Goal: Information Seeking & Learning: Learn about a topic

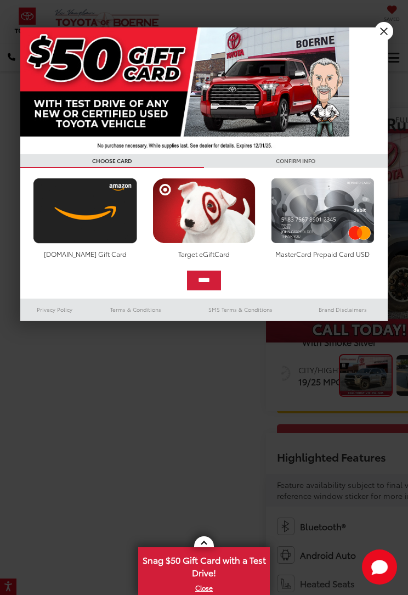
click at [381, 33] on link "X" at bounding box center [384, 31] width 19 height 19
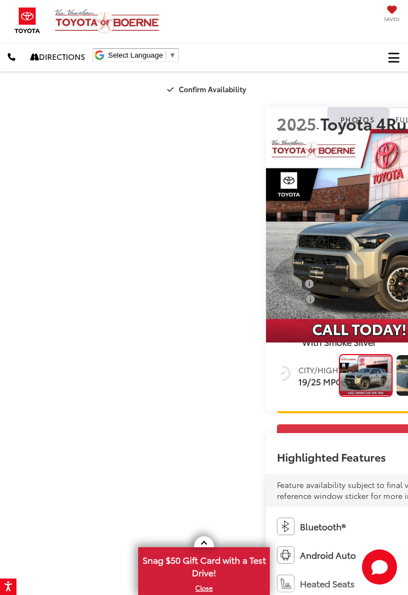
scroll to position [9, 0]
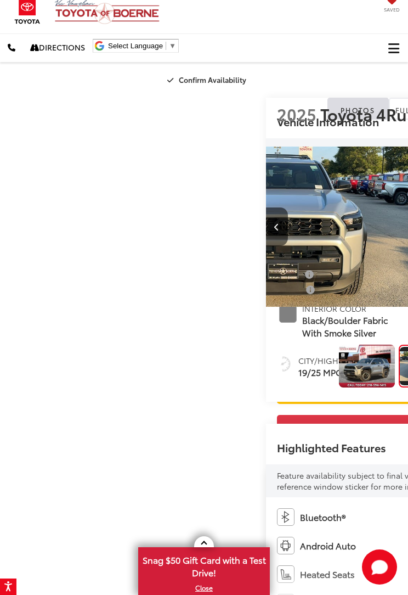
scroll to position [0, 0]
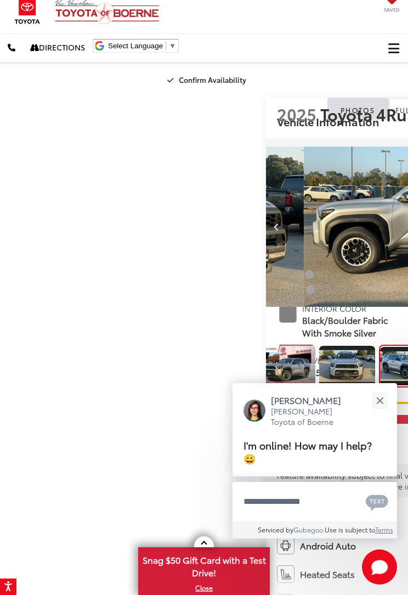
scroll to position [0, 816]
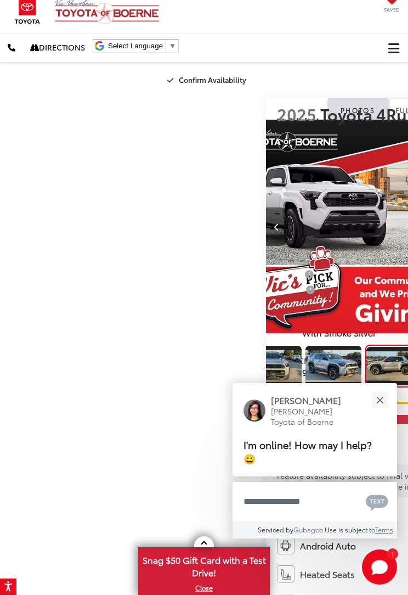
scroll to position [0, 1225]
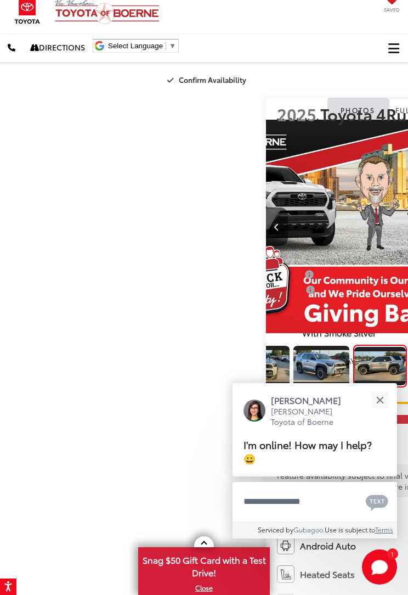
click at [377, 402] on button "Close" at bounding box center [380, 400] width 24 height 24
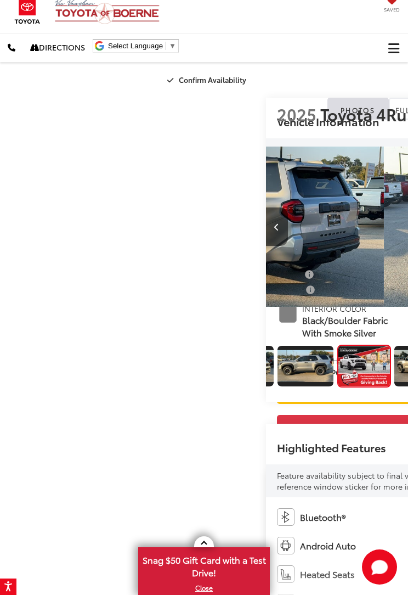
scroll to position [0, 1633]
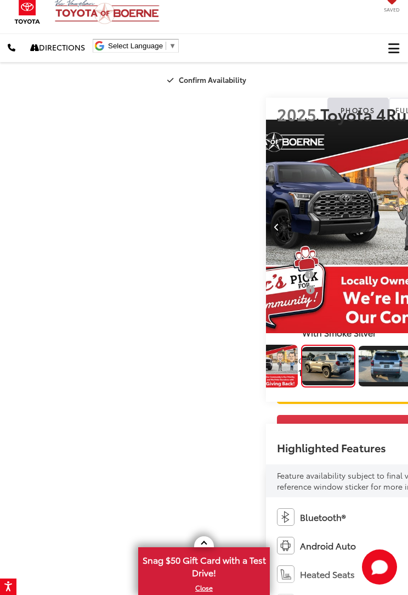
scroll to position [0, 336]
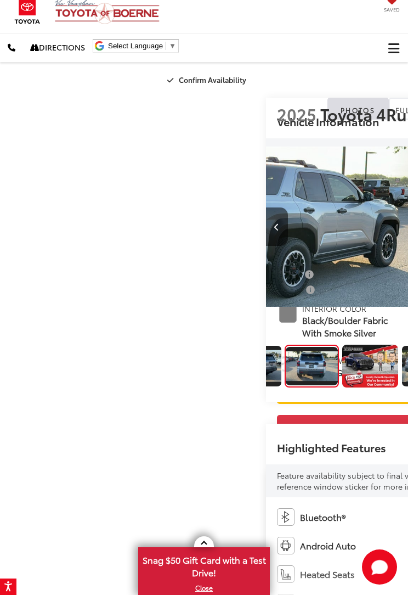
scroll to position [0, 2449]
